Goal: Task Accomplishment & Management: Manage account settings

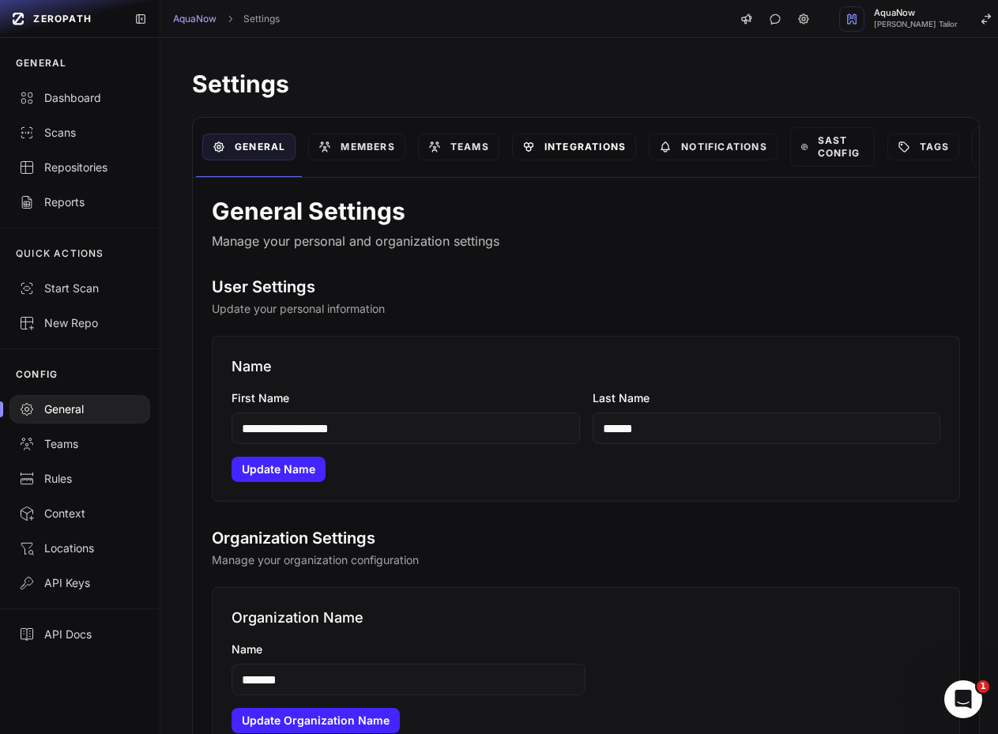
click at [550, 141] on link "Integrations" at bounding box center [574, 146] width 124 height 27
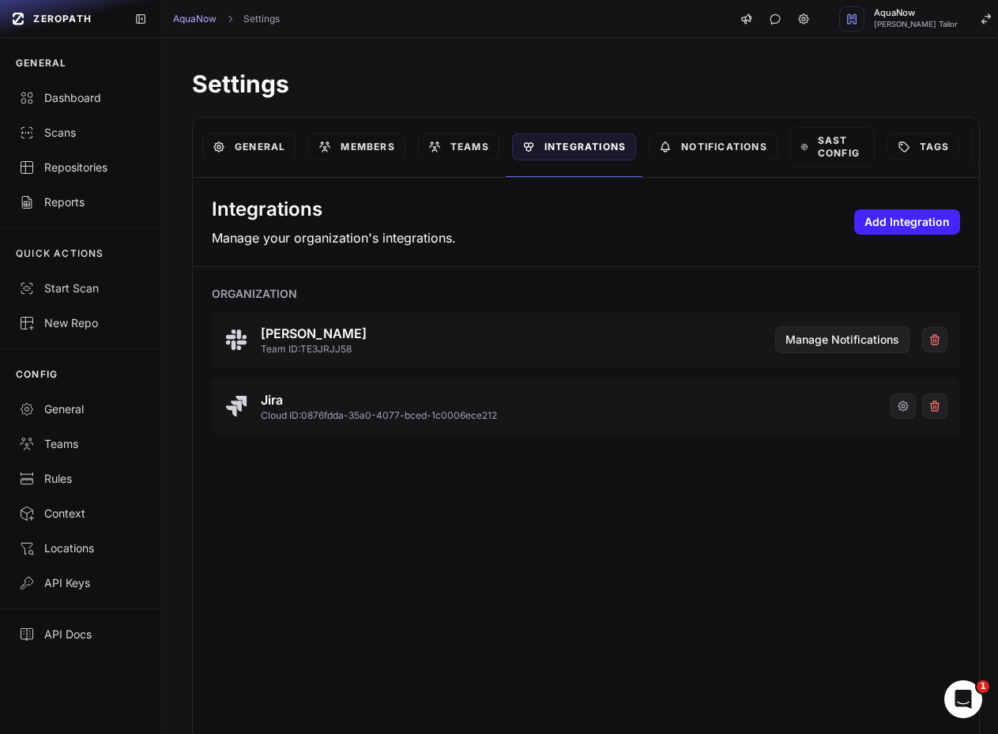
click at [460, 601] on div "Integrations Manage your organization's integrations. Add Integration Organizat…" at bounding box center [586, 462] width 786 height 568
click at [896, 406] on icon "button" at bounding box center [902, 406] width 13 height 13
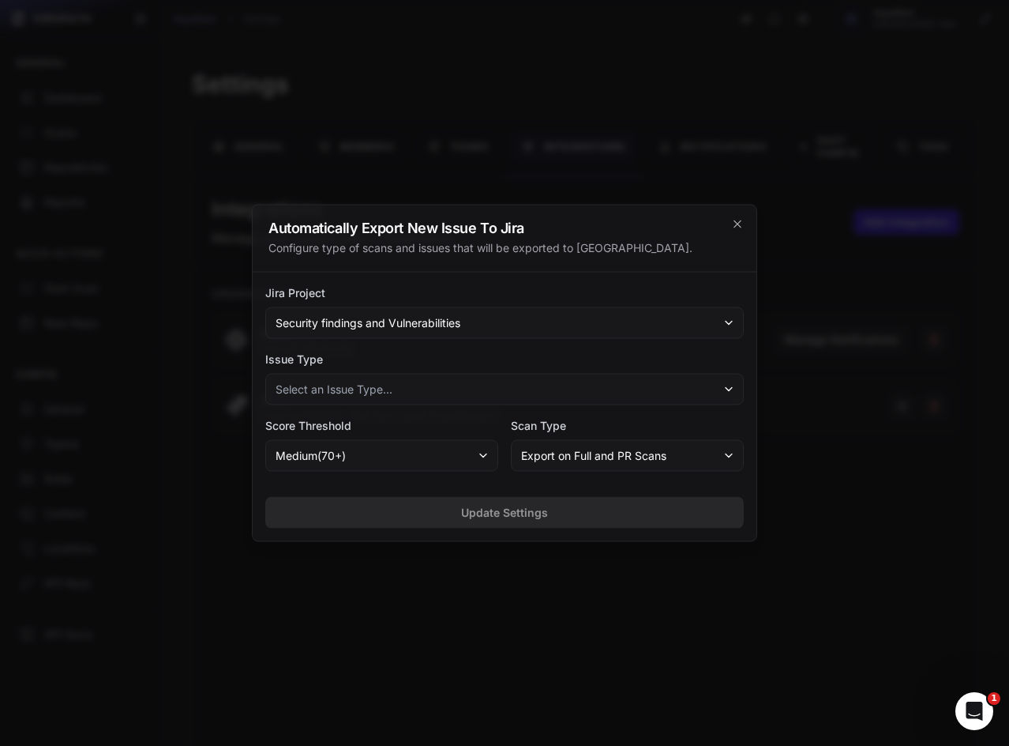
click at [432, 393] on button "Select an Issue Type..." at bounding box center [504, 390] width 479 height 32
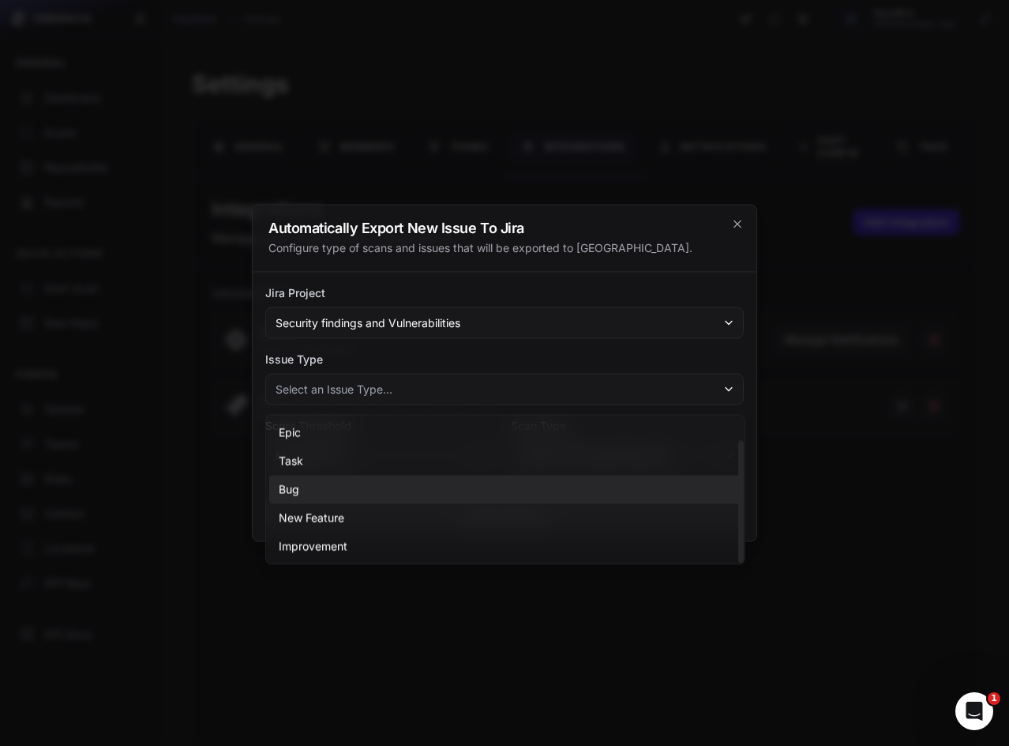
scroll to position [28, 0]
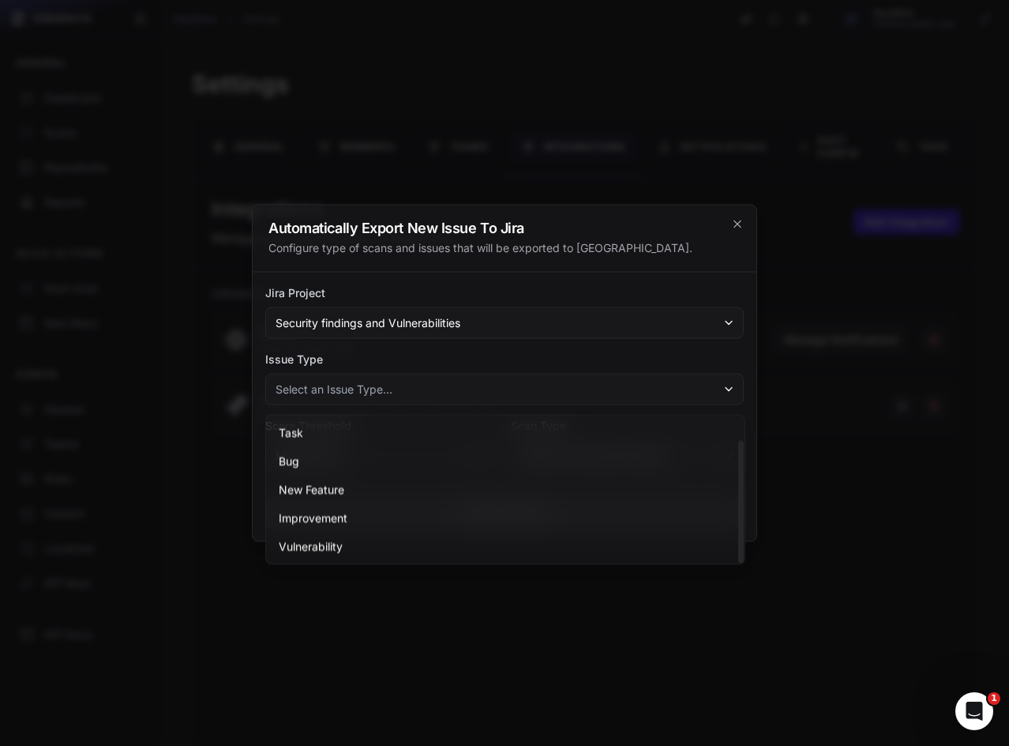
click at [266, 363] on label "Issue Type" at bounding box center [504, 359] width 479 height 16
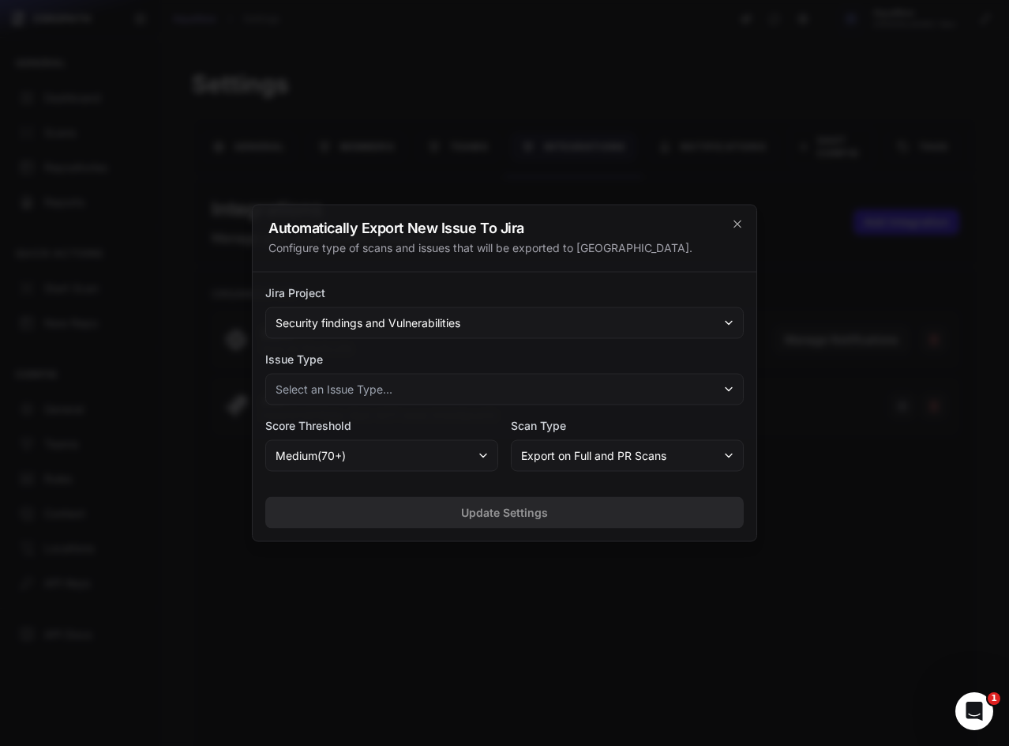
click at [332, 391] on span "Select an Issue Type..." at bounding box center [334, 390] width 117 height 16
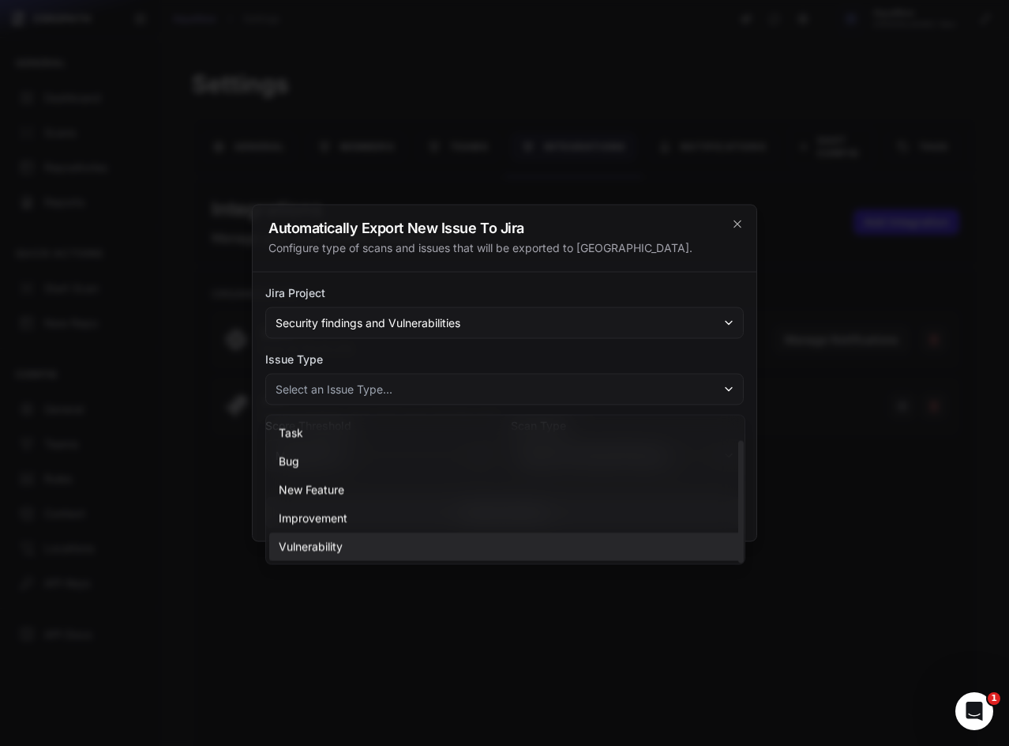
click at [307, 541] on span "Vulnerability" at bounding box center [311, 547] width 64 height 16
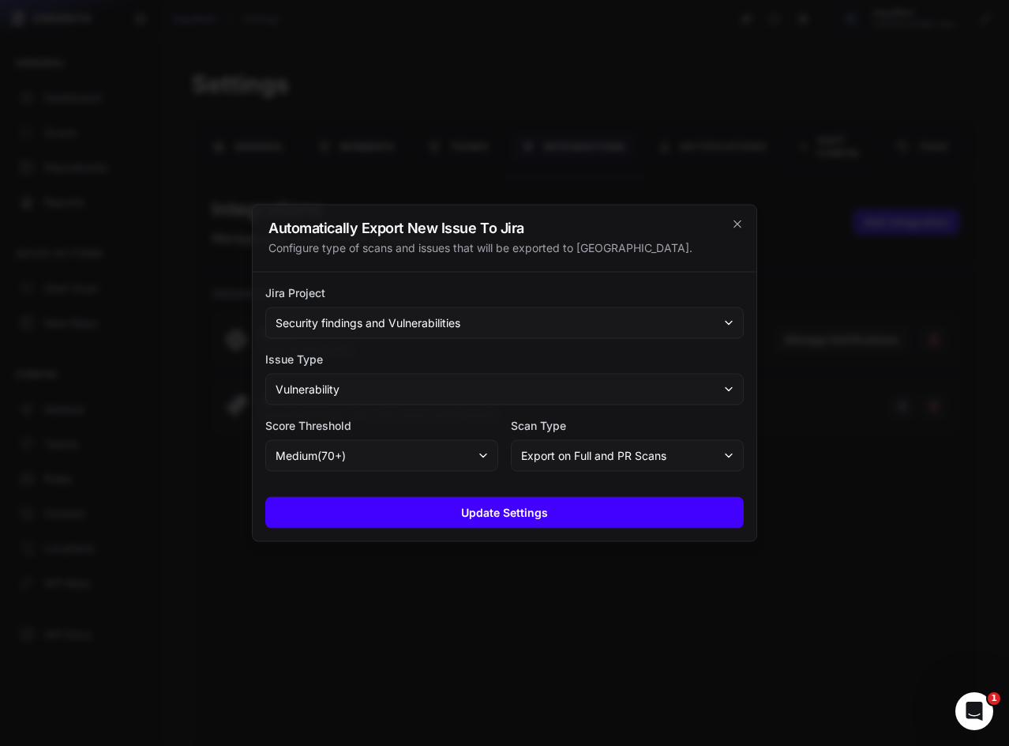
click at [452, 509] on button "Update Settings" at bounding box center [504, 513] width 479 height 32
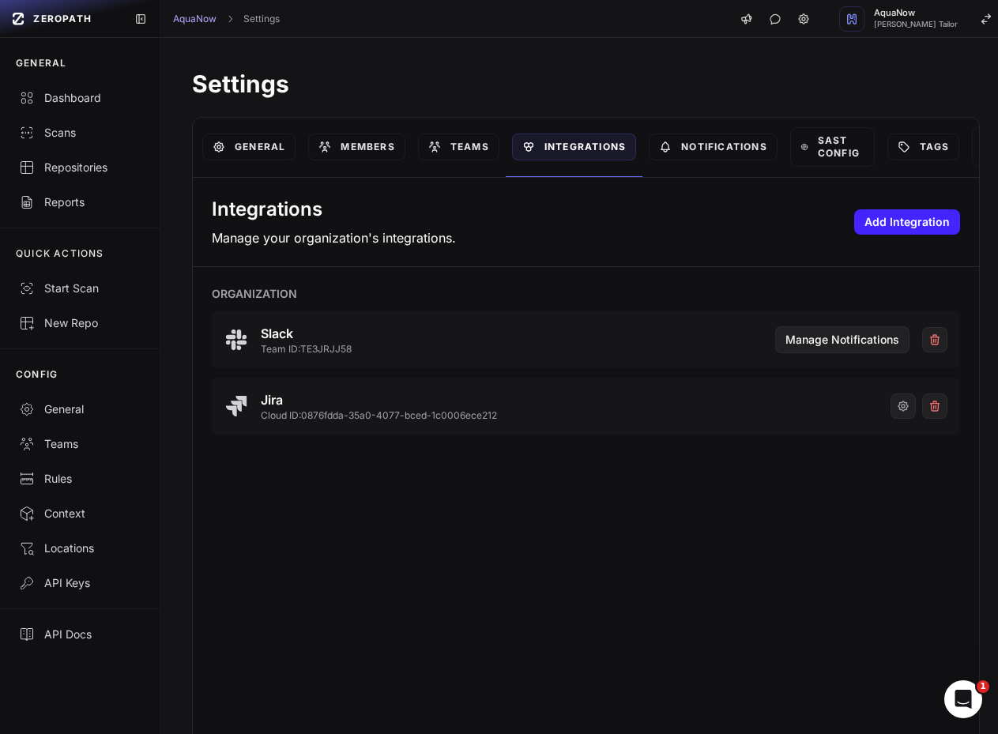
click at [223, 587] on div "Integrations Manage your organization's integrations. Add Integration Organizat…" at bounding box center [586, 462] width 786 height 568
click at [484, 141] on link "Teams" at bounding box center [458, 146] width 81 height 27
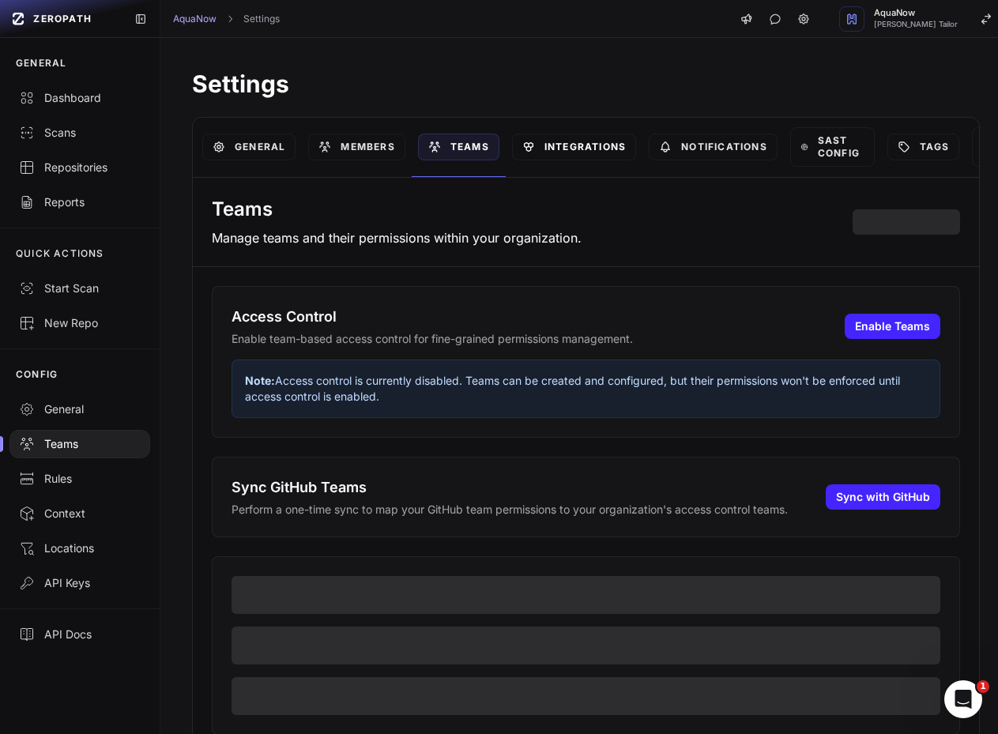
click at [558, 149] on link "Integrations" at bounding box center [574, 146] width 124 height 27
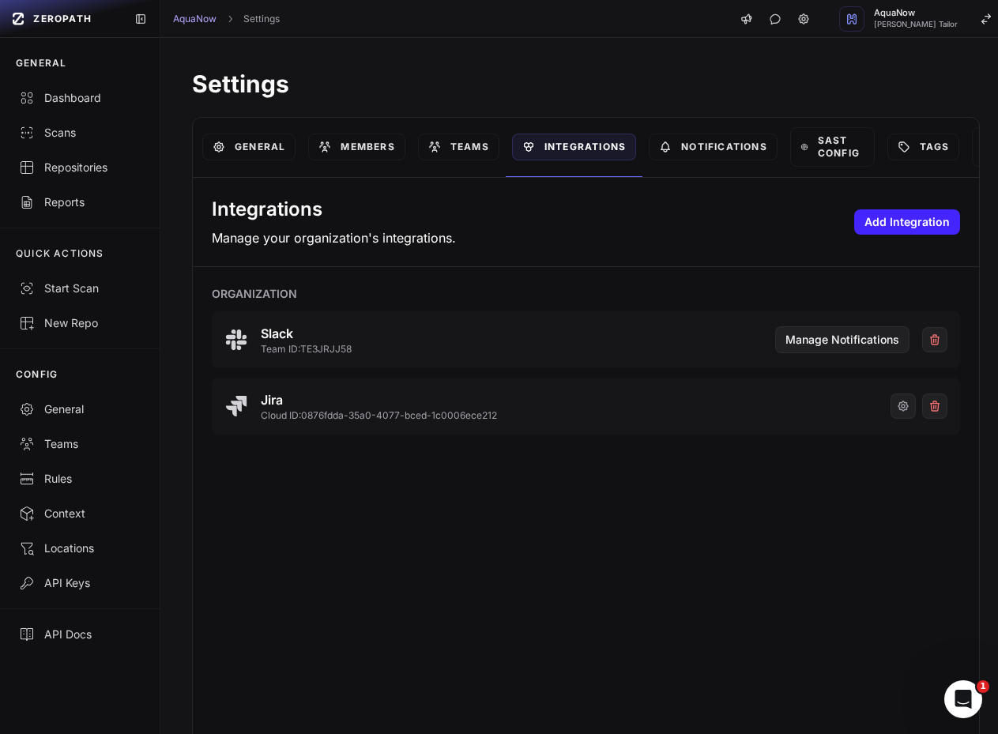
click at [898, 411] on icon "button" at bounding box center [902, 405] width 9 height 9
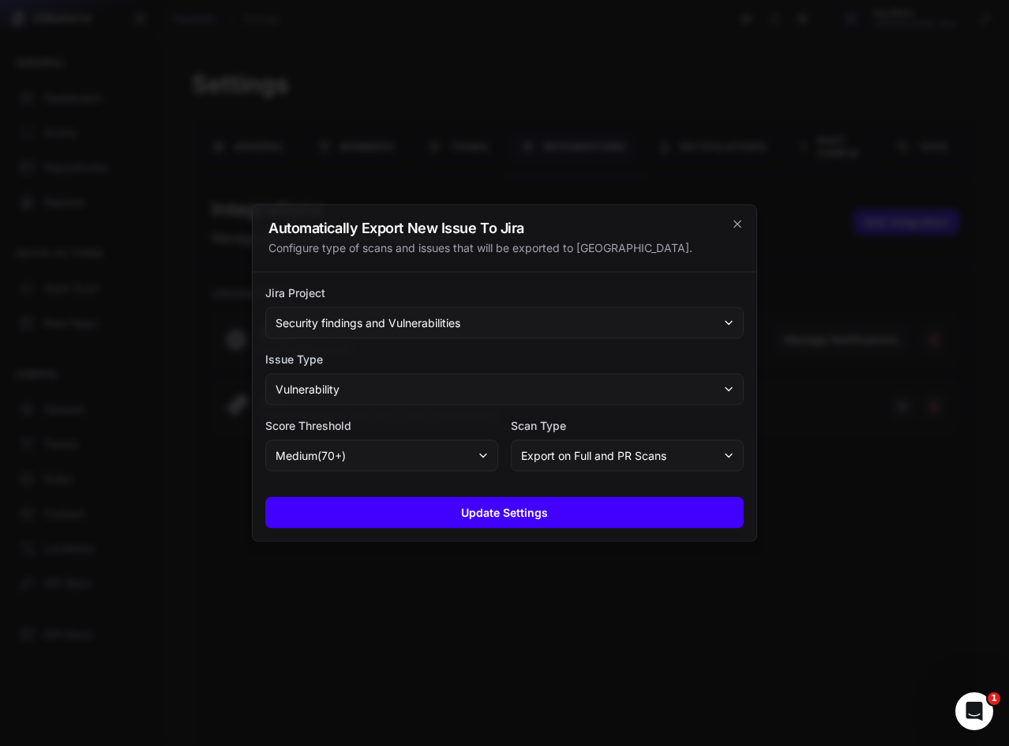
click at [480, 516] on button "Update Settings" at bounding box center [504, 513] width 479 height 32
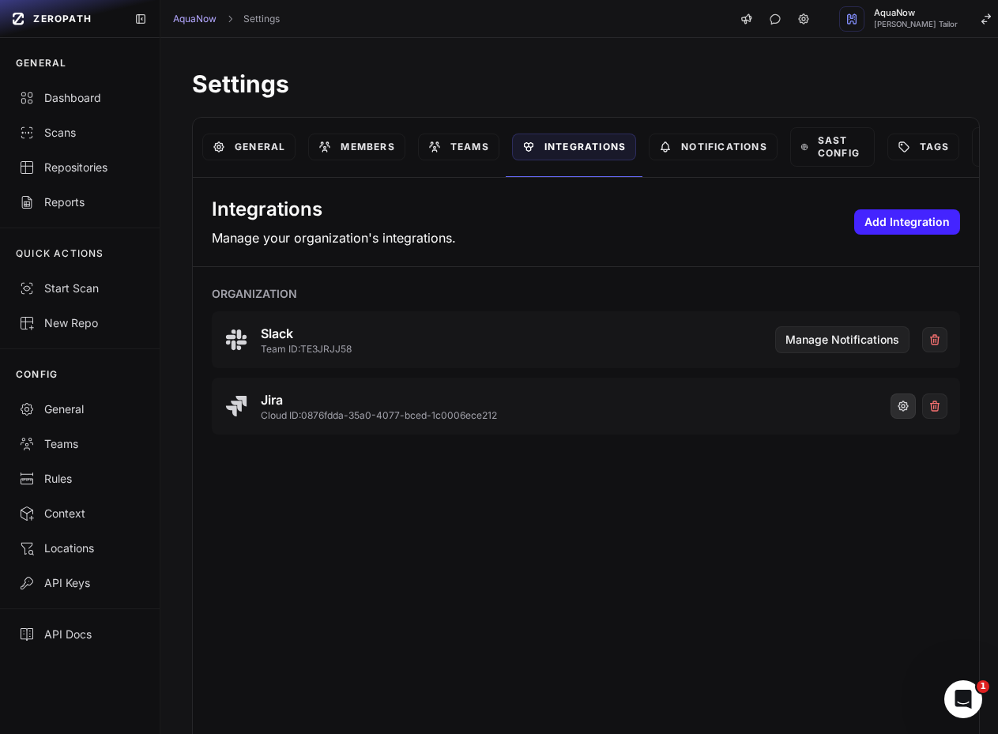
click at [896, 400] on icon "button" at bounding box center [902, 406] width 13 height 13
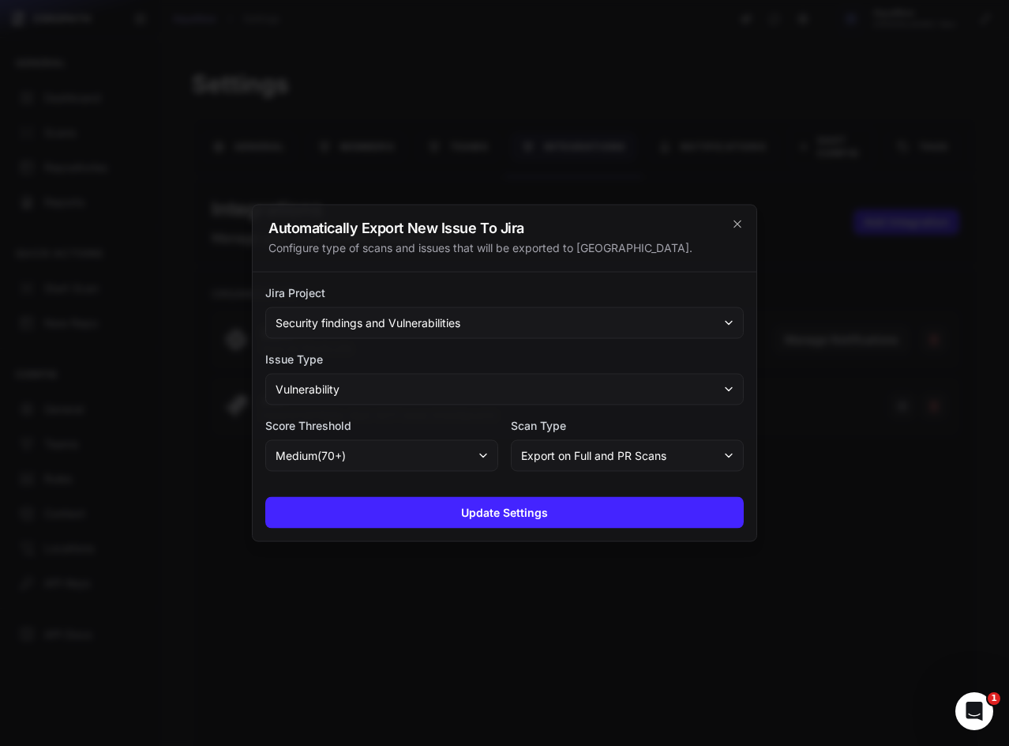
click at [393, 394] on button "Vulnerability" at bounding box center [504, 390] width 479 height 32
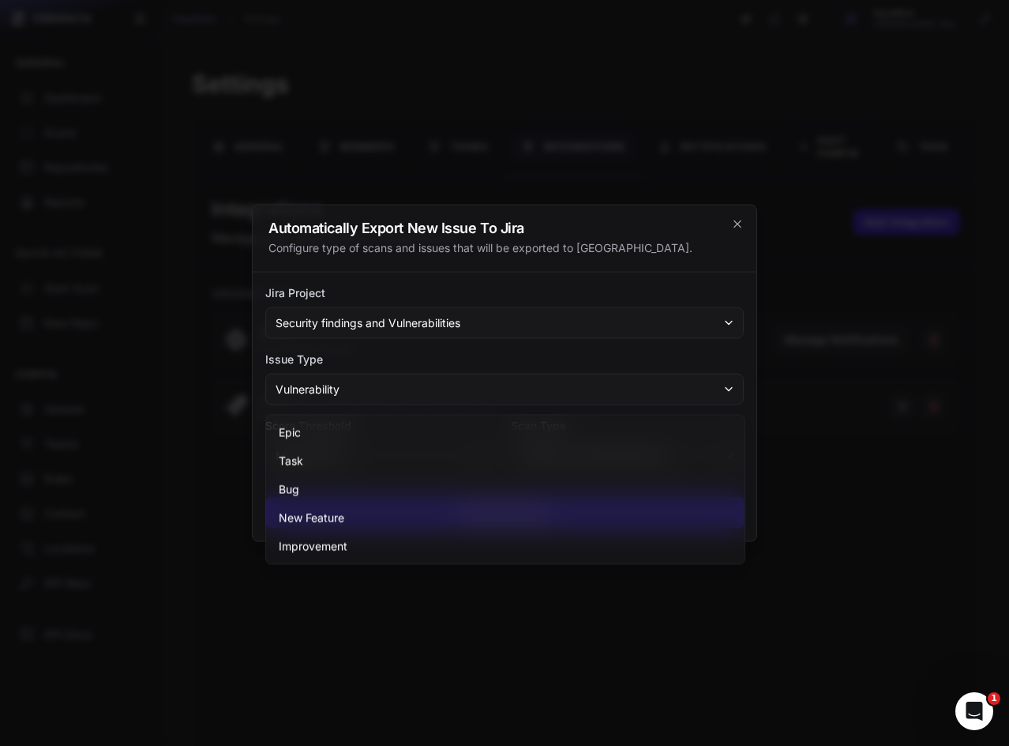
click at [420, 329] on span "Security findings and Vulnerabilities" at bounding box center [368, 323] width 185 height 16
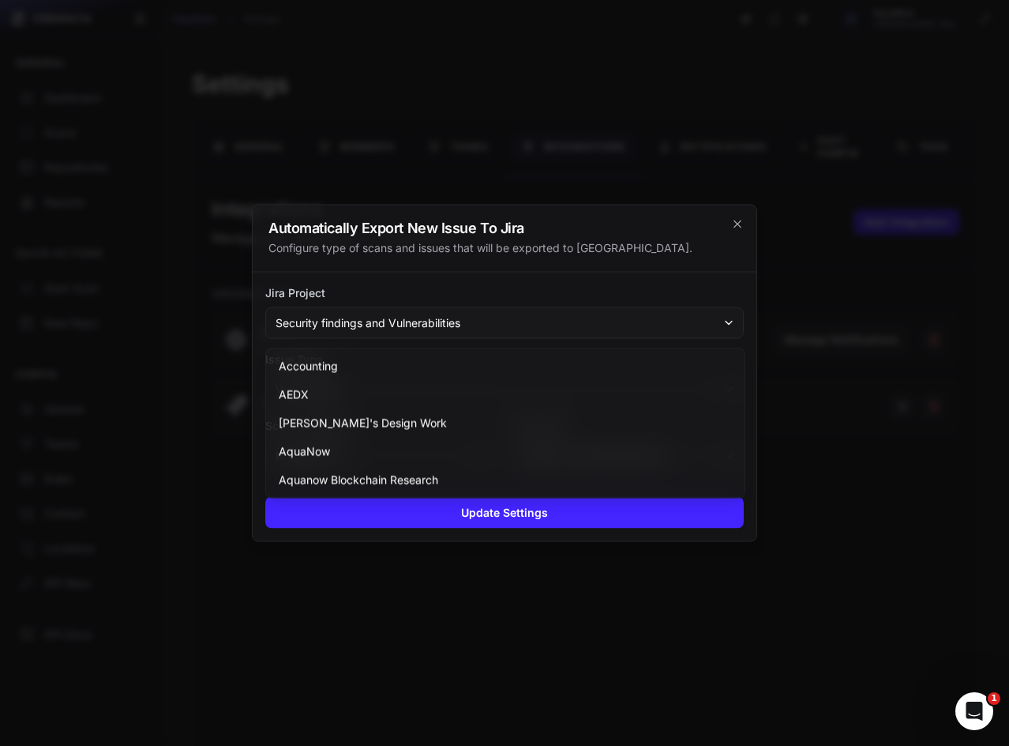
click at [420, 325] on span "Security findings and Vulnerabilities" at bounding box center [368, 323] width 185 height 16
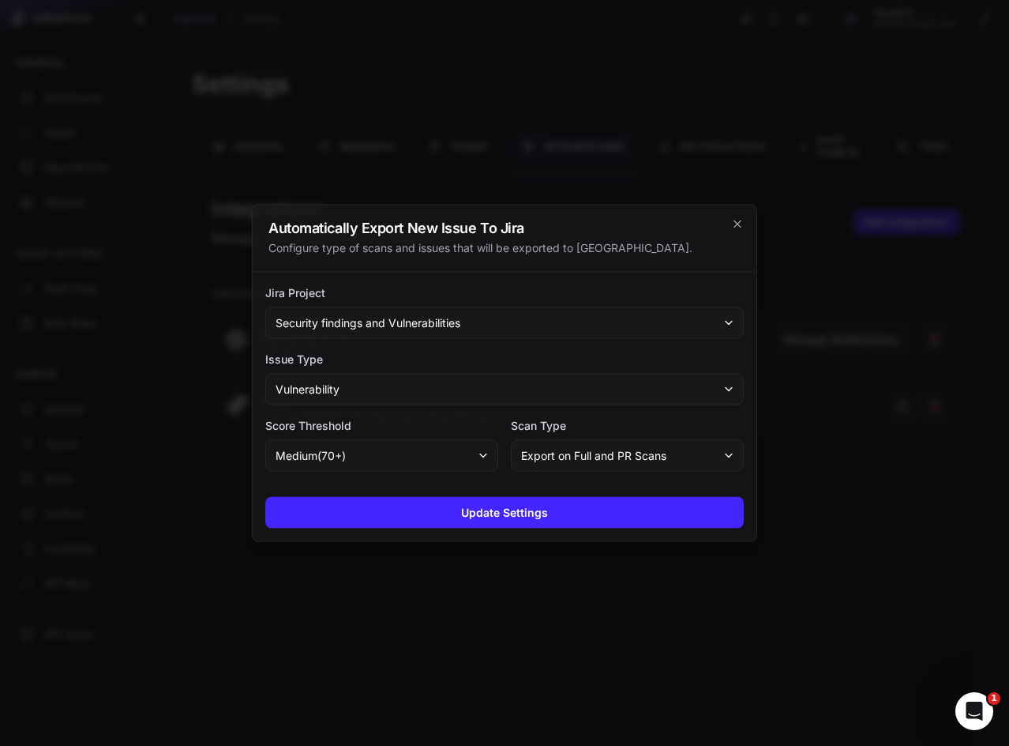
click at [430, 462] on button "medium ( 70 +)" at bounding box center [381, 456] width 233 height 32
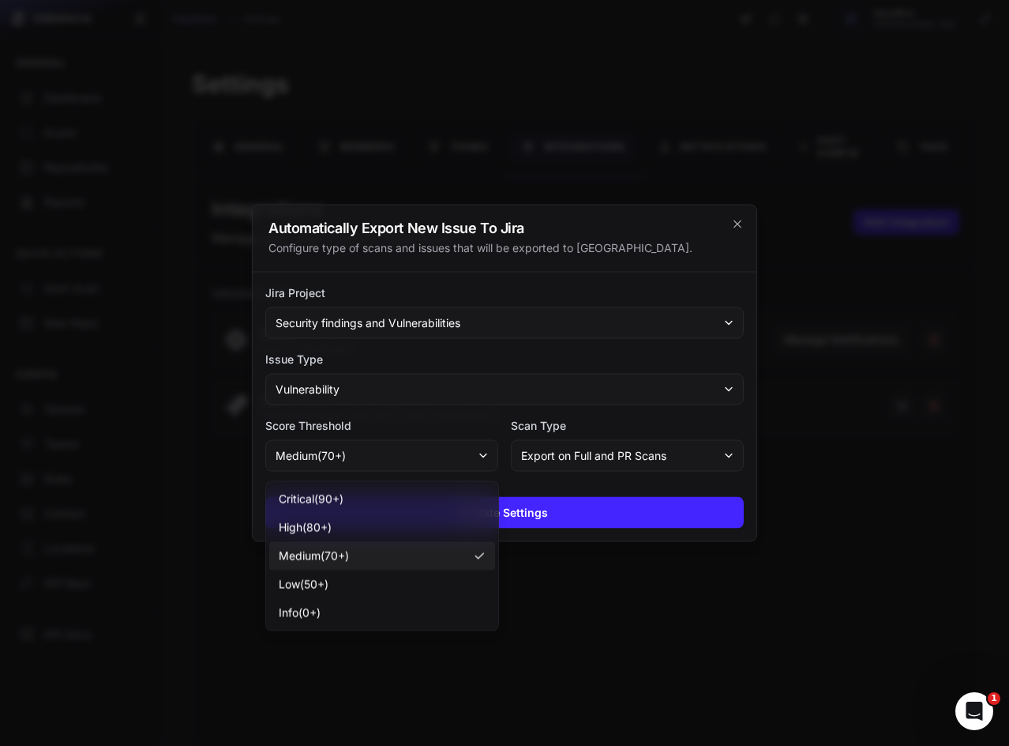
click at [426, 412] on div "Jira Project Security findings and Vulnerabilities Issue Type Vulnerability Sco…" at bounding box center [505, 379] width 504 height 212
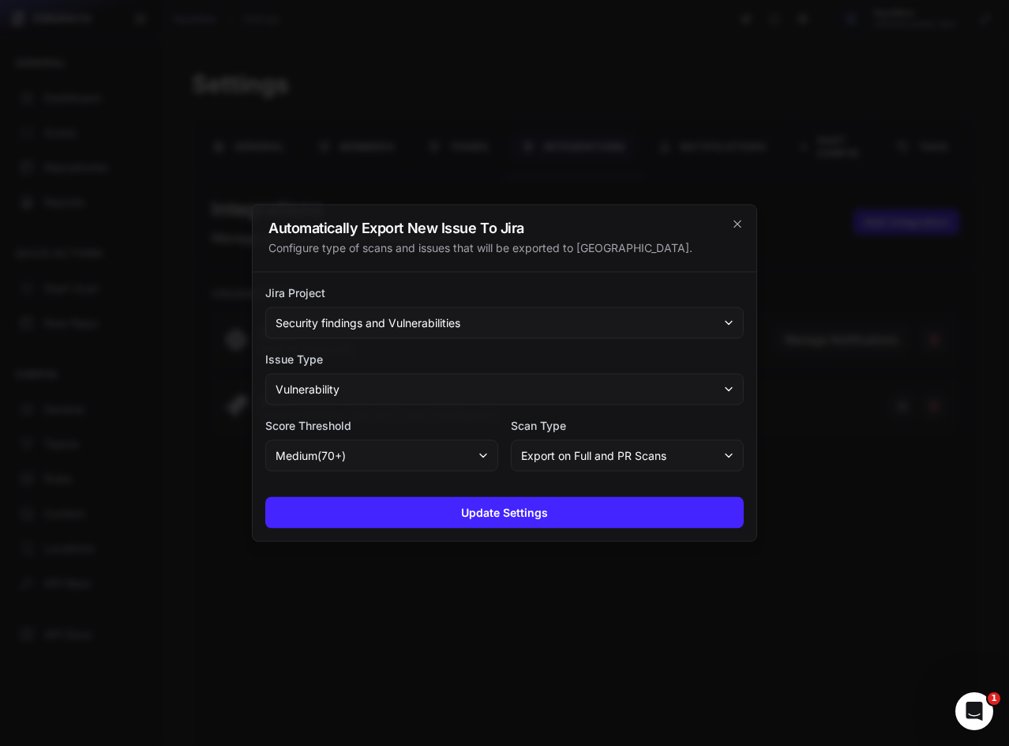
click at [431, 386] on button "Vulnerability" at bounding box center [504, 390] width 479 height 32
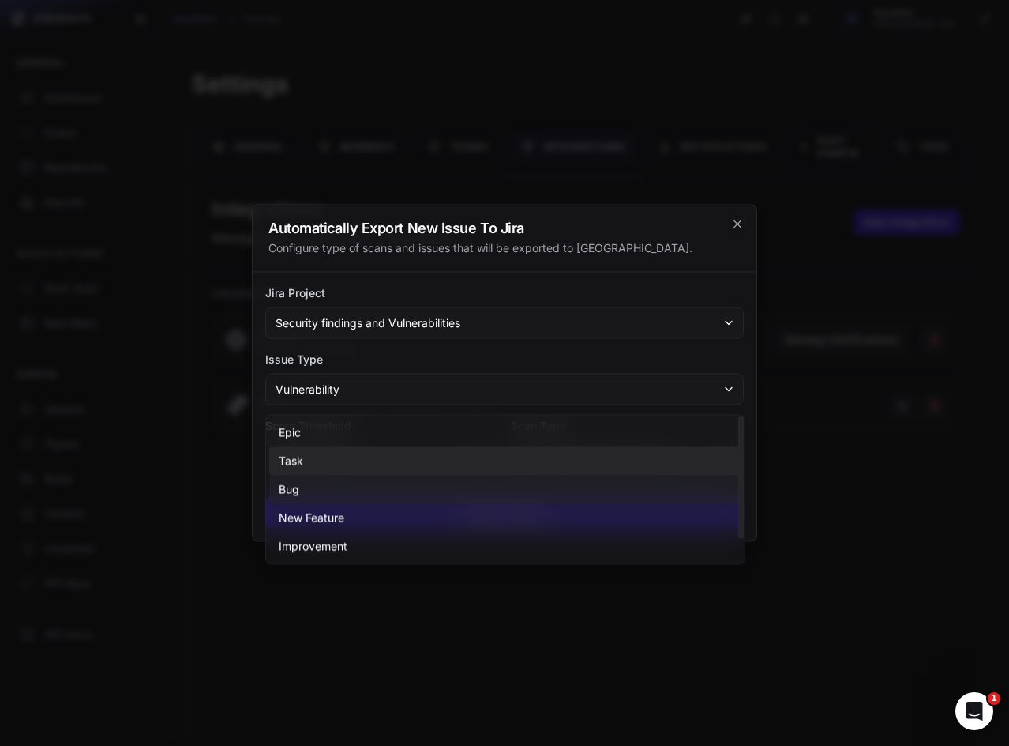
scroll to position [28, 0]
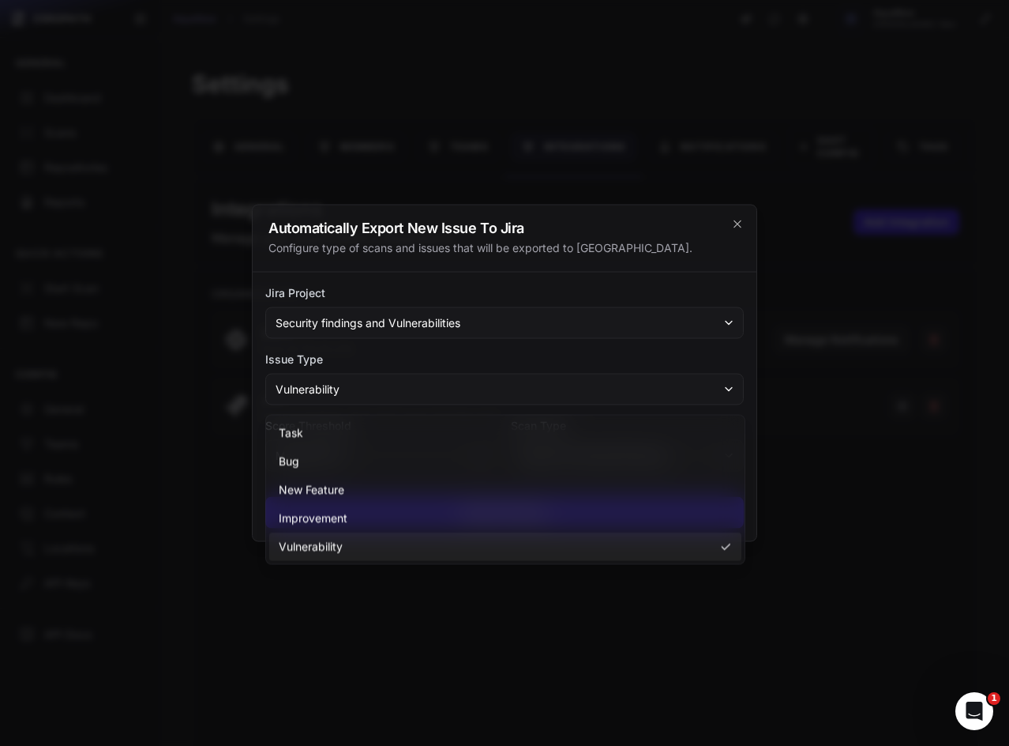
click at [197, 336] on div at bounding box center [504, 373] width 1009 height 746
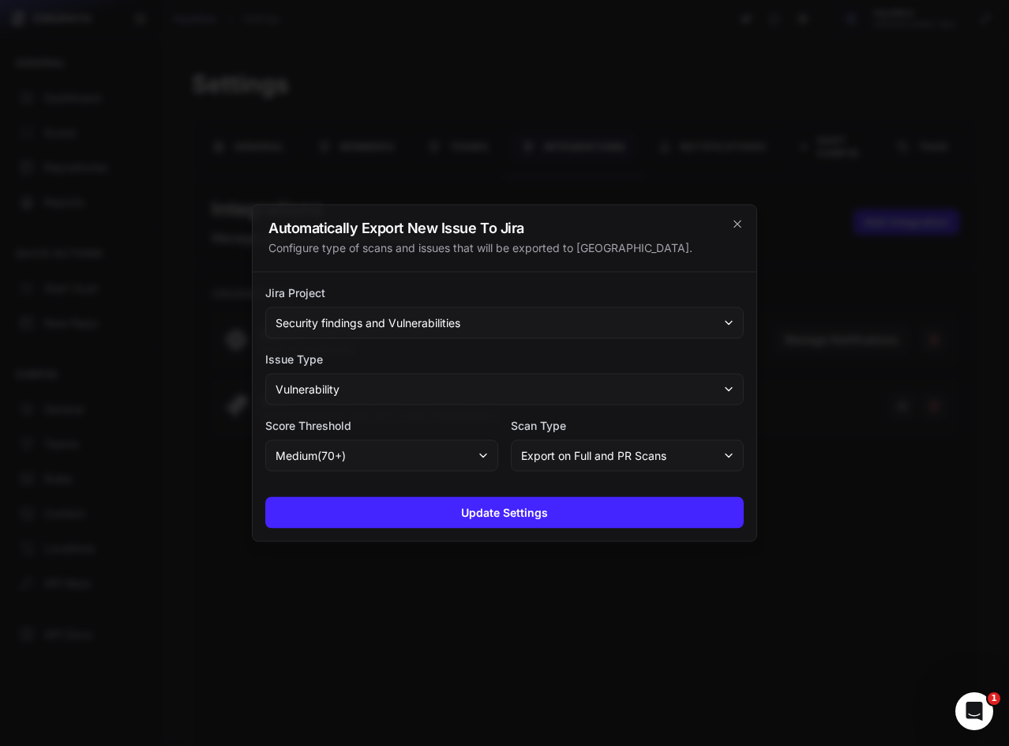
click at [209, 254] on div at bounding box center [504, 373] width 1009 height 746
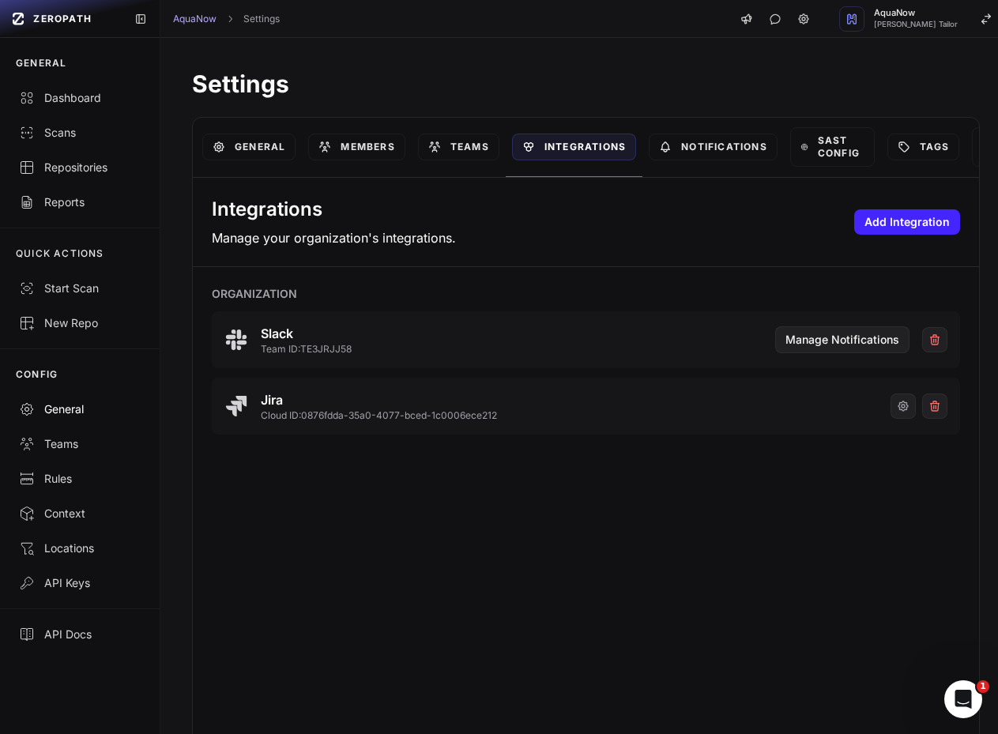
click at [75, 409] on div "General" at bounding box center [80, 409] width 122 height 16
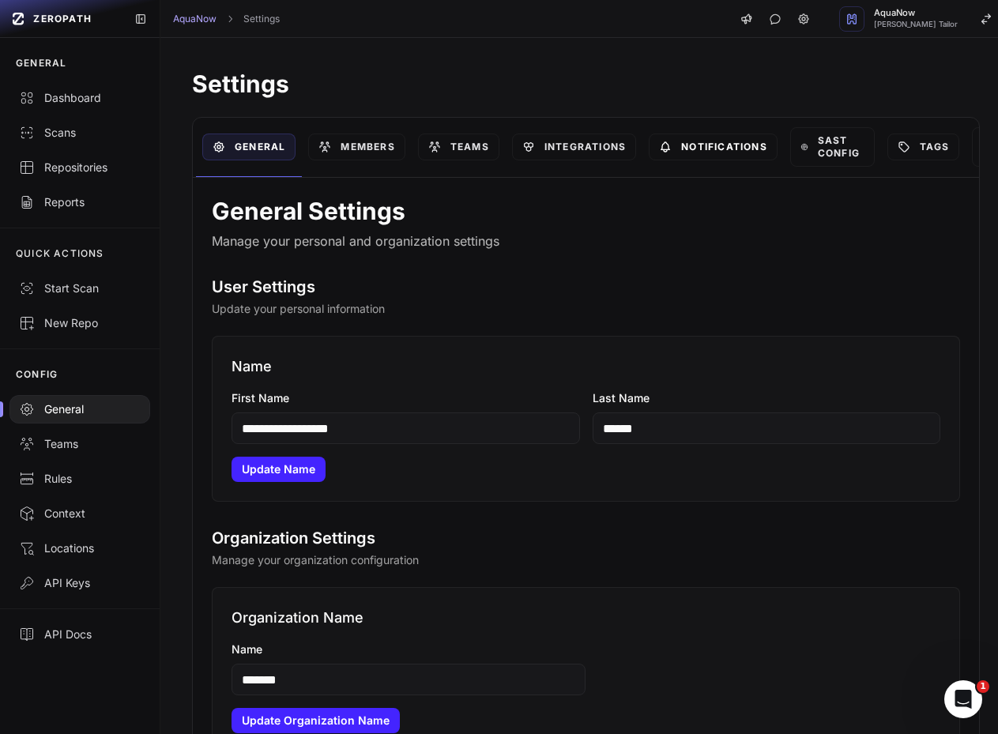
click at [702, 142] on link "Notifications" at bounding box center [712, 146] width 129 height 27
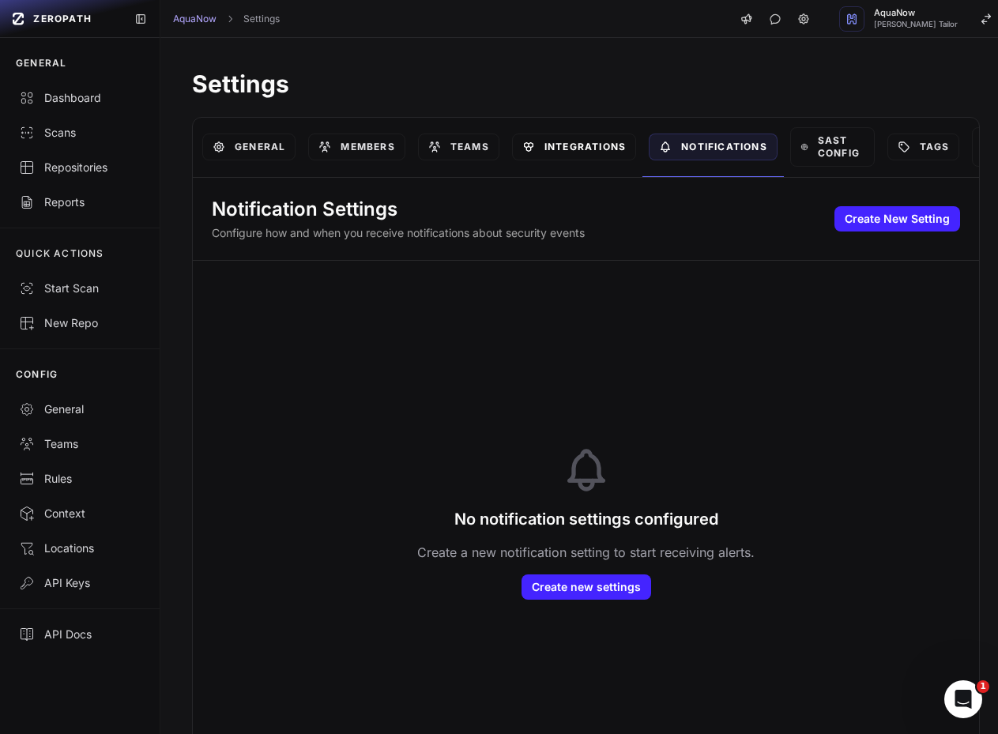
click at [593, 145] on link "Integrations" at bounding box center [574, 146] width 124 height 27
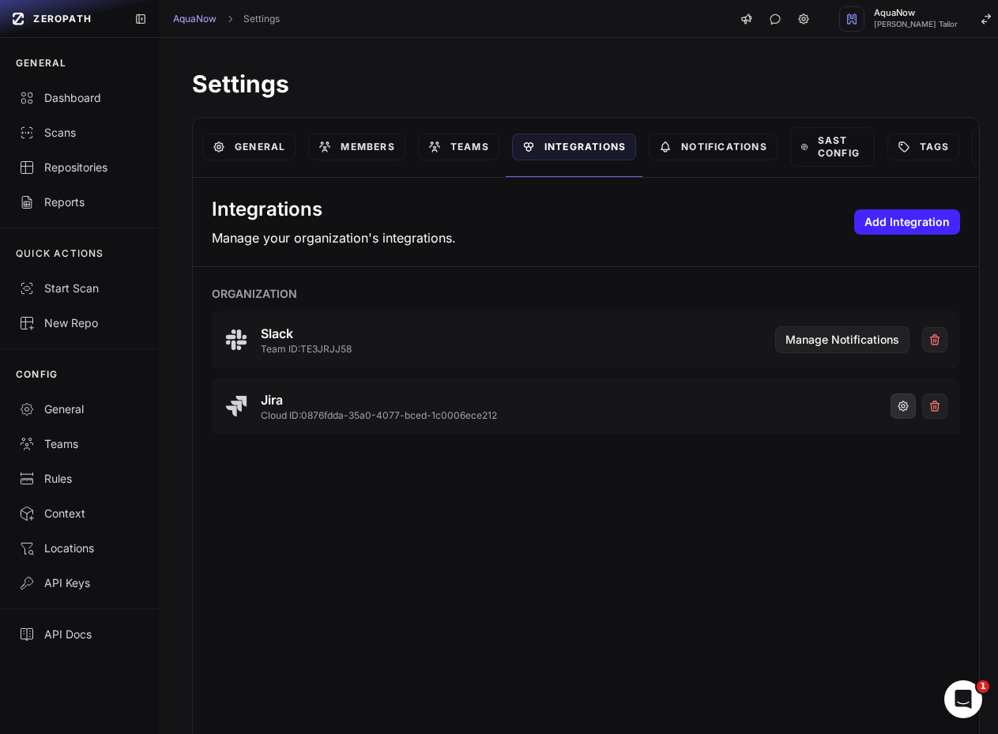
click at [890, 404] on button "button" at bounding box center [902, 405] width 25 height 25
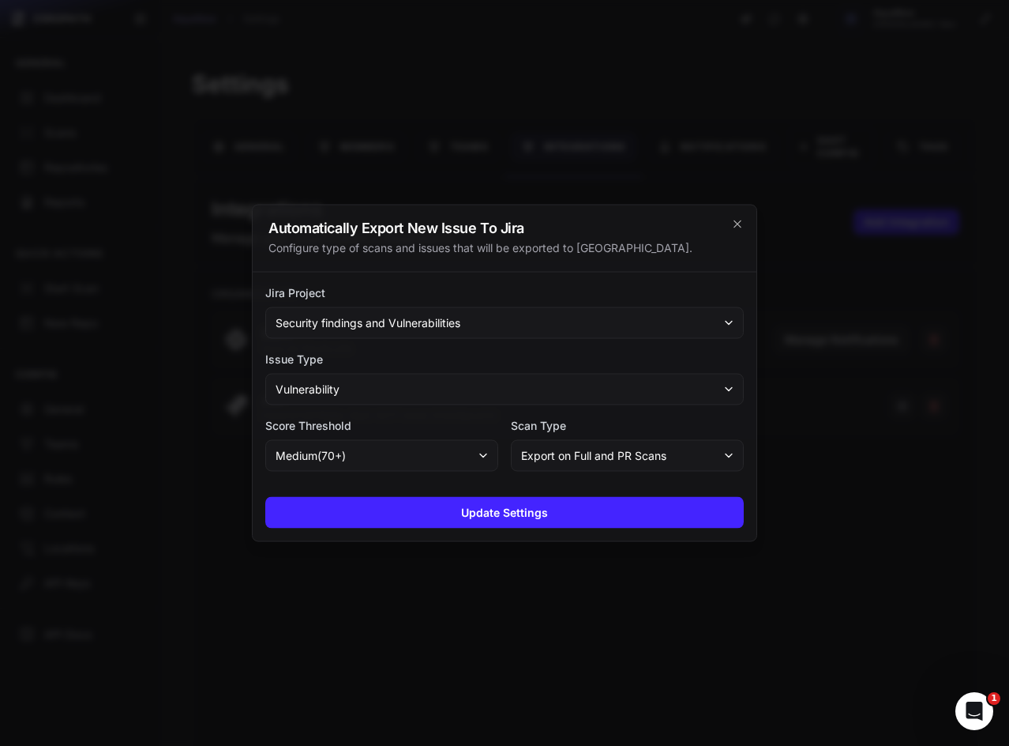
click at [404, 462] on button "medium ( 70 +)" at bounding box center [381, 456] width 233 height 32
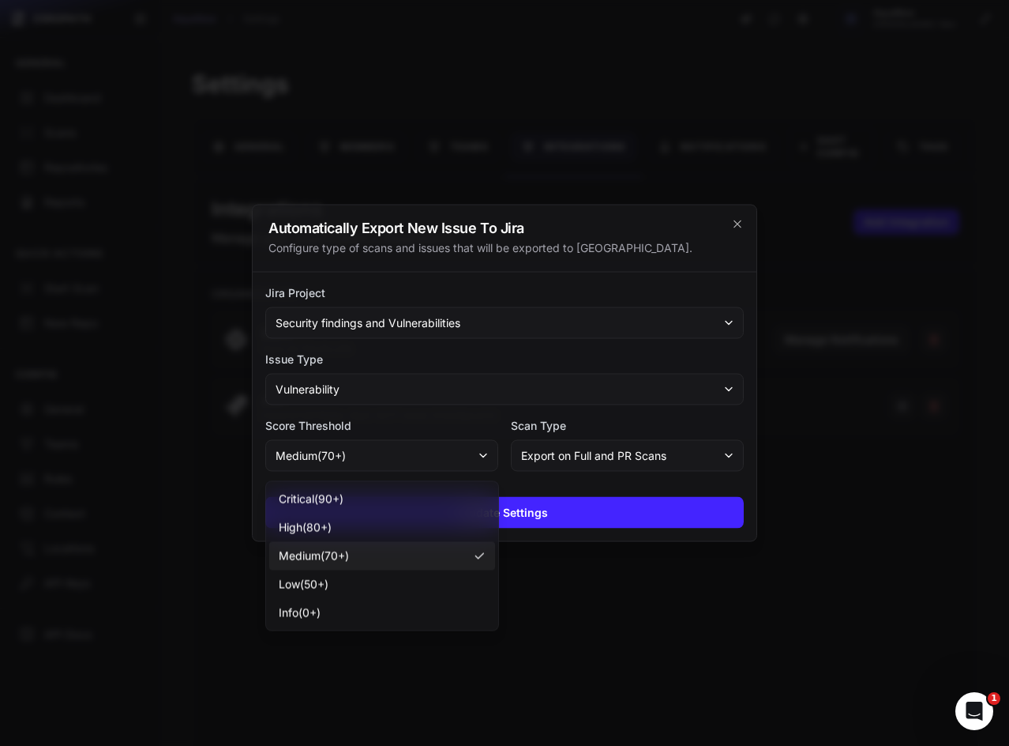
click at [463, 423] on label "Score Threshold" at bounding box center [381, 426] width 233 height 16
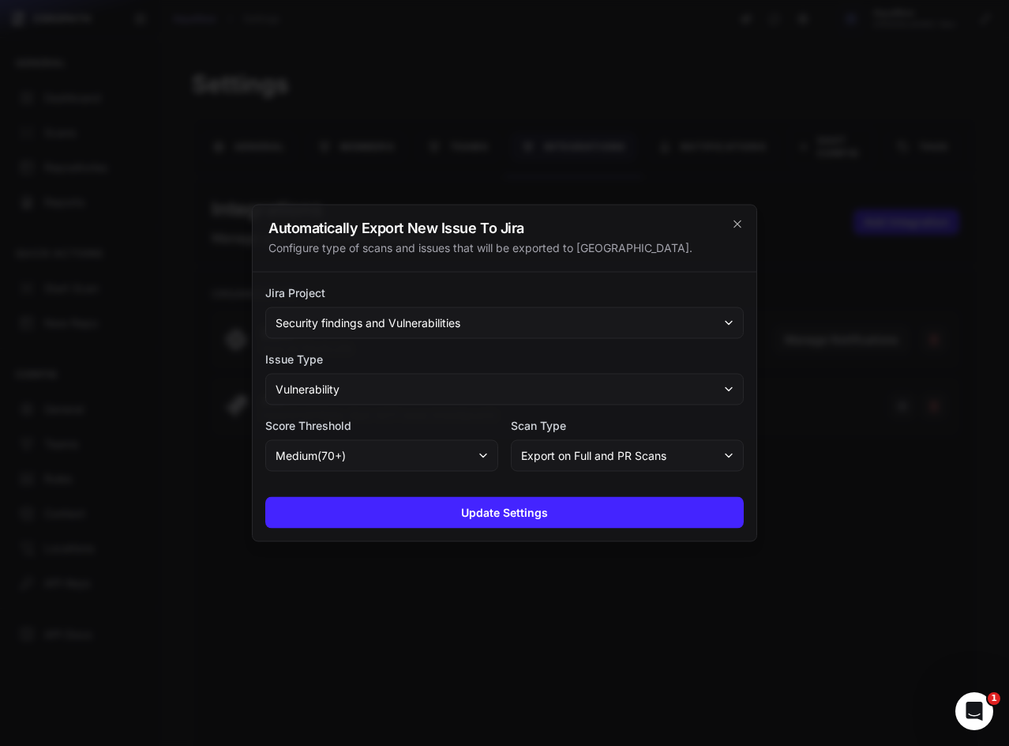
click at [407, 392] on button "Vulnerability" at bounding box center [504, 390] width 479 height 32
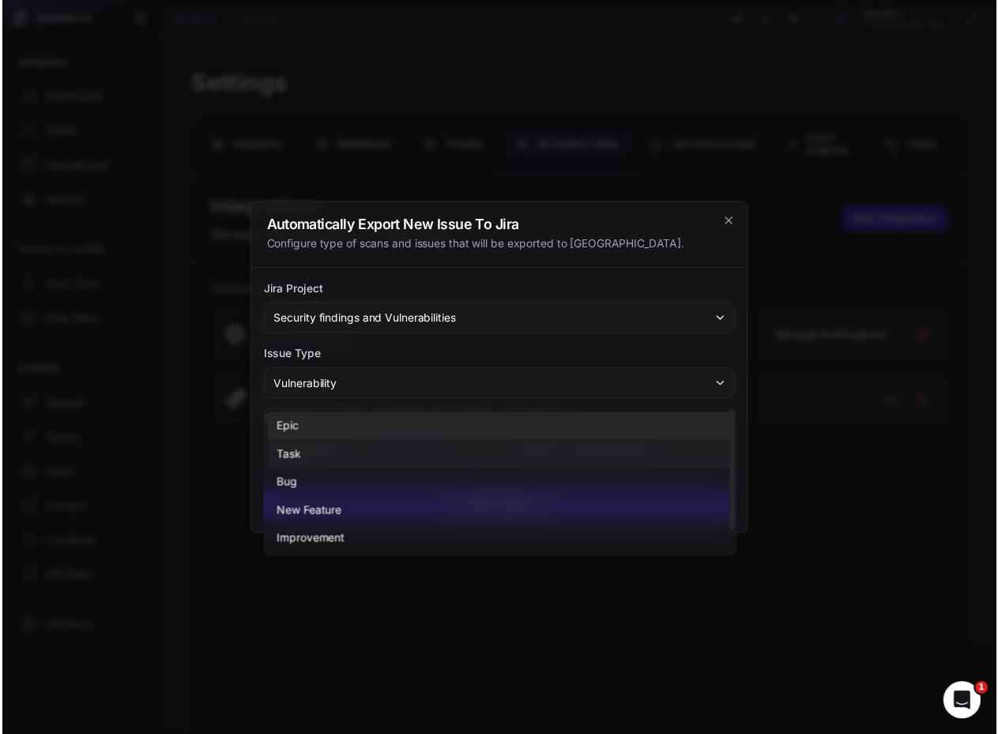
scroll to position [28, 0]
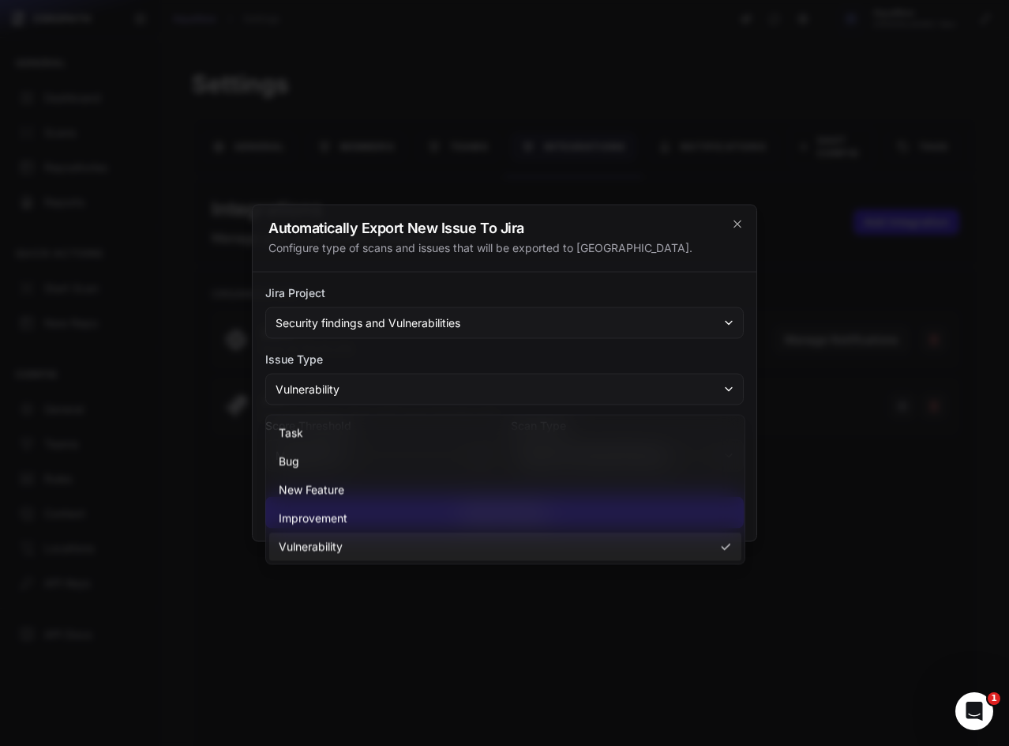
click at [403, 355] on label "Issue Type" at bounding box center [504, 359] width 479 height 16
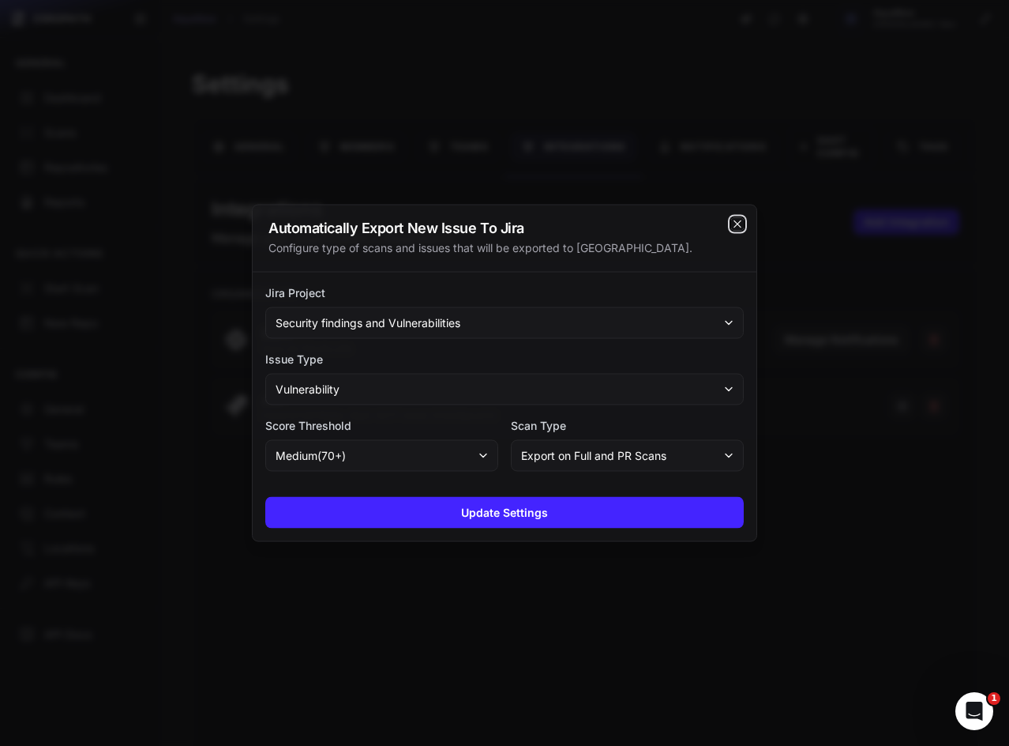
click at [734, 224] on icon "cross 2," at bounding box center [737, 224] width 13 height 13
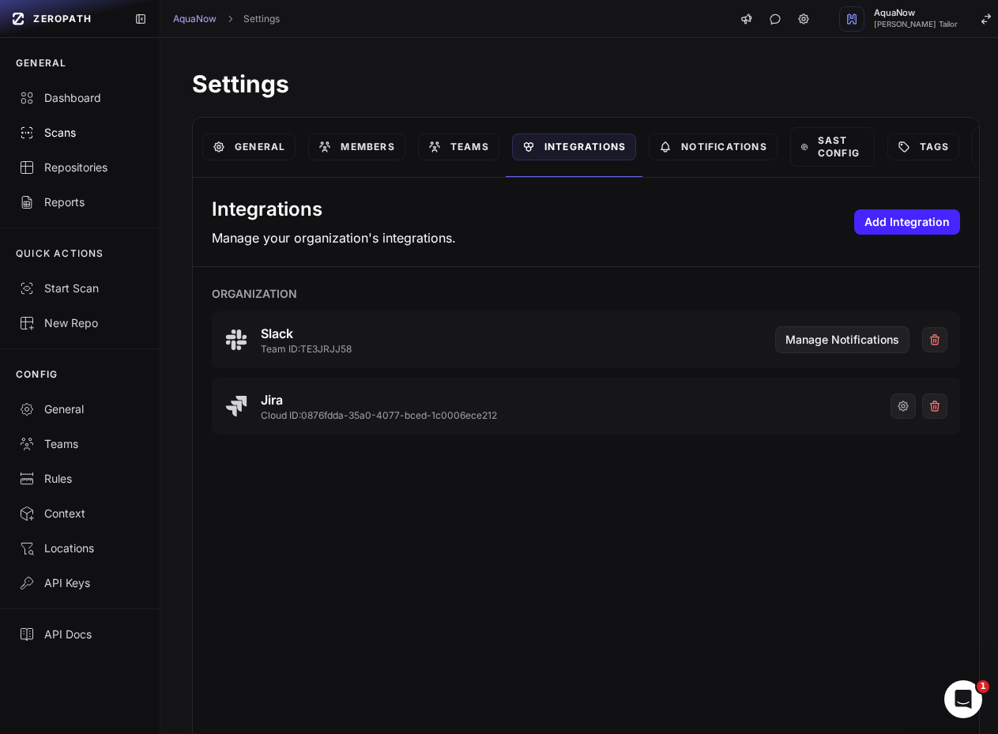
click at [65, 134] on div "Scans" at bounding box center [80, 133] width 122 height 16
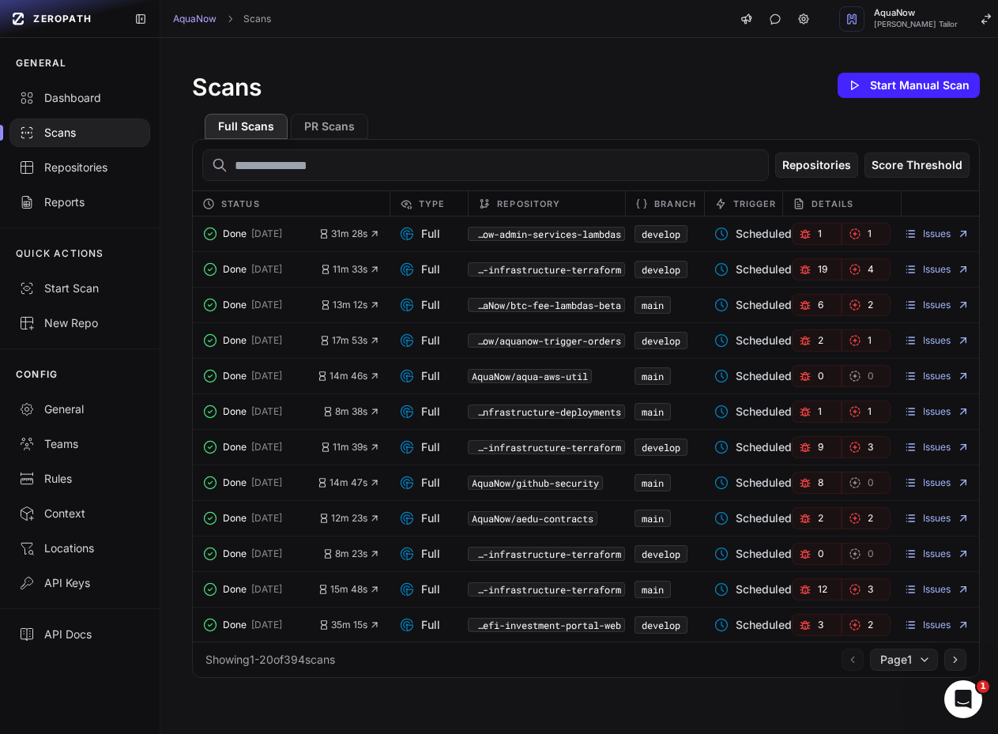
click at [519, 126] on div "Full Scans PR Scans" at bounding box center [585, 120] width 787 height 38
